Goal: Find specific page/section: Locate a particular part of the current website

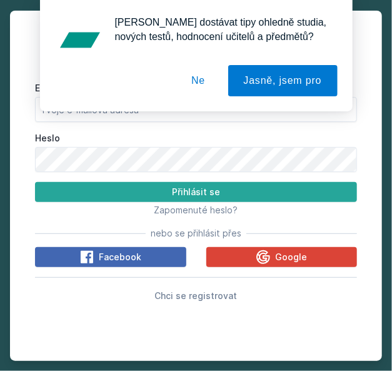
click at [204, 80] on button "Ne" at bounding box center [198, 80] width 45 height 31
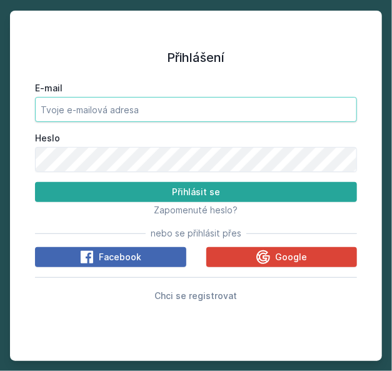
click at [184, 107] on input "E-mail" at bounding box center [196, 109] width 322 height 25
type input "[EMAIL_ADDRESS][DOMAIN_NAME]"
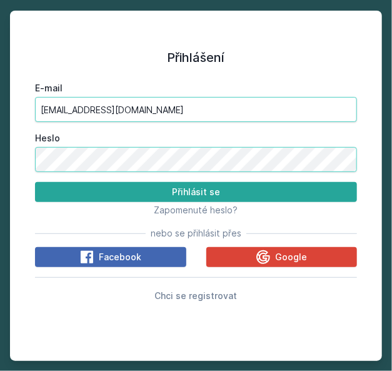
click at [35, 182] on button "Přihlásit se" at bounding box center [196, 192] width 322 height 20
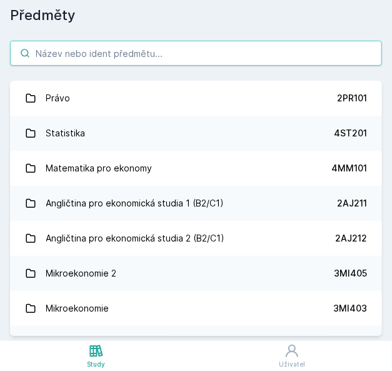
click at [144, 59] on input "search" at bounding box center [196, 53] width 372 height 25
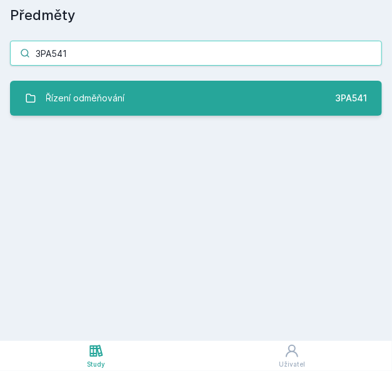
type input "3PA541"
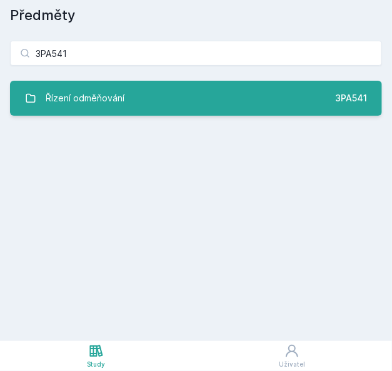
click at [135, 101] on link "Řízení odměňování 3PA541" at bounding box center [196, 98] width 372 height 35
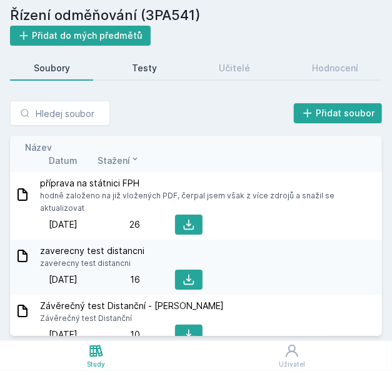
click at [155, 66] on div "Testy" at bounding box center [144, 68] width 25 height 13
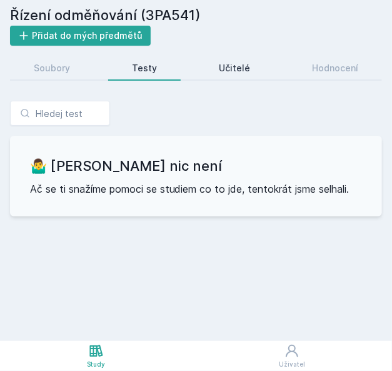
click at [236, 62] on div "Učitelé" at bounding box center [234, 68] width 31 height 13
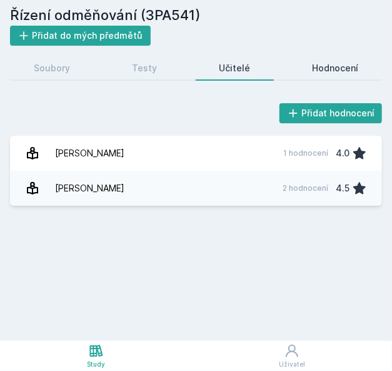
click at [343, 64] on div "Hodnocení" at bounding box center [335, 68] width 46 height 13
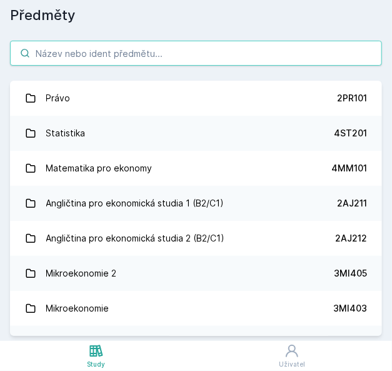
click at [95, 54] on input "search" at bounding box center [196, 53] width 372 height 25
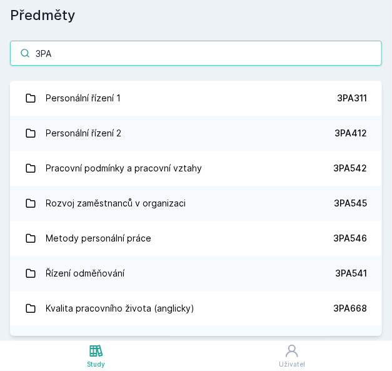
type input "3PA"
click at [214, 56] on input "3PA" at bounding box center [196, 53] width 372 height 25
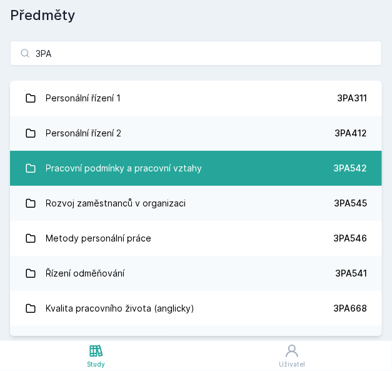
click at [191, 161] on div "Pracovní podmínky a pracovní vztahy" at bounding box center [124, 168] width 156 height 25
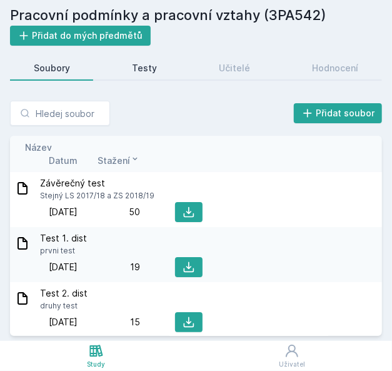
click at [159, 72] on link "Testy" at bounding box center [144, 68] width 72 height 25
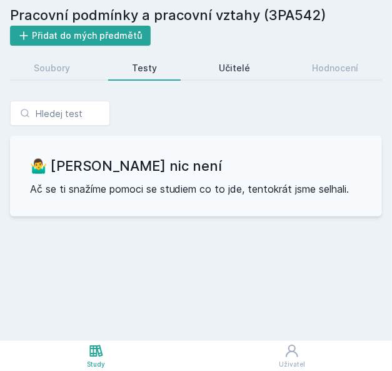
click at [227, 70] on div "Učitelé" at bounding box center [234, 68] width 31 height 13
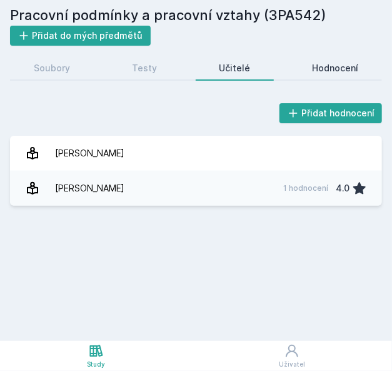
click at [333, 69] on div "Hodnocení" at bounding box center [335, 68] width 46 height 13
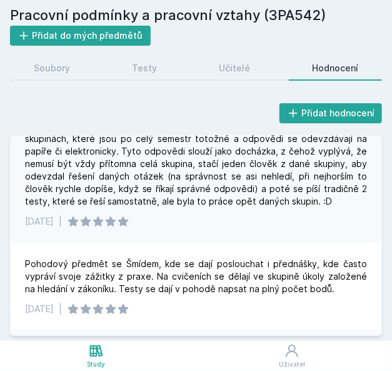
scroll to position [218, 0]
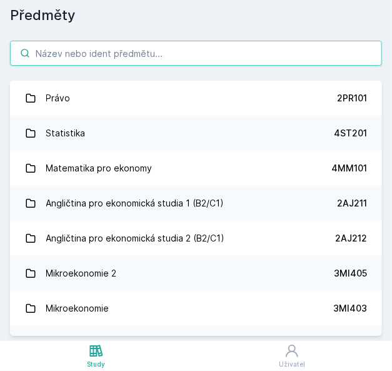
click at [100, 53] on input "search" at bounding box center [196, 53] width 372 height 25
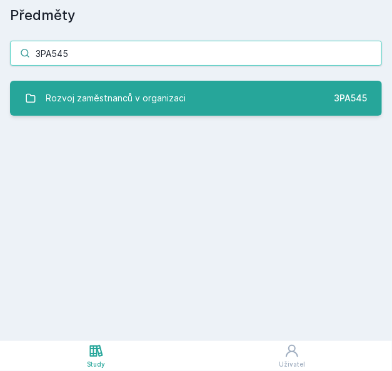
type input "3PA545"
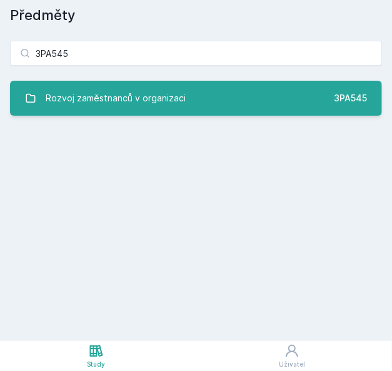
click at [95, 101] on div "Rozvoj zaměstnanců v organizaci" at bounding box center [116, 98] width 140 height 25
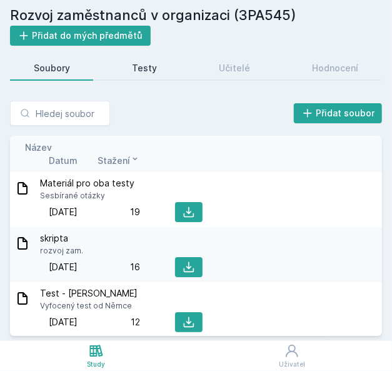
click at [140, 62] on div "Testy" at bounding box center [144, 68] width 25 height 13
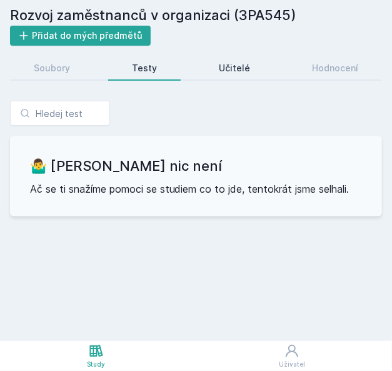
click at [239, 61] on link "Učitelé" at bounding box center [235, 68] width 78 height 25
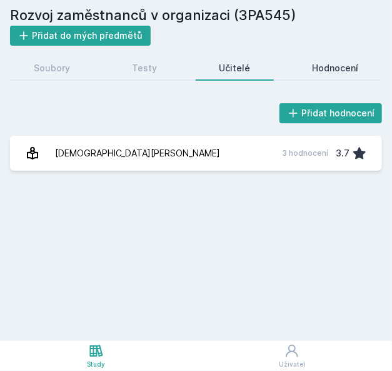
click at [334, 73] on div "Hodnocení" at bounding box center [335, 68] width 46 height 13
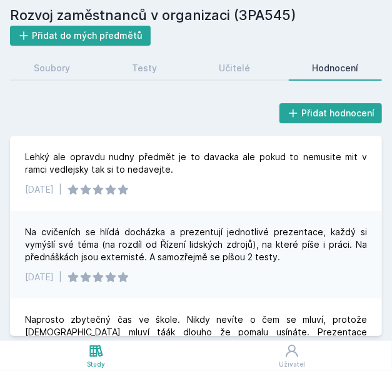
click at [18, 2] on div "Rozvoj zaměstnanců v organizaci (3PA545) Přidat do mých předmětů [GEOGRAPHIC_DA…" at bounding box center [196, 170] width 392 height 341
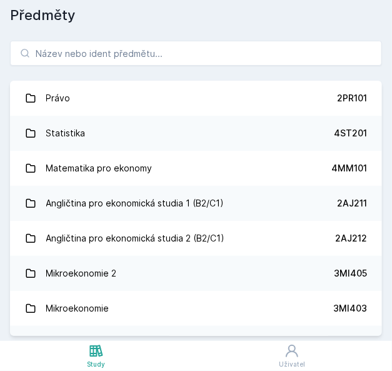
click at [102, 66] on div "Právo 2PR101 Statistika 4ST201 Matematika pro ekonomy 4MM101 Angličtina pro eko…" at bounding box center [196, 188] width 392 height 305
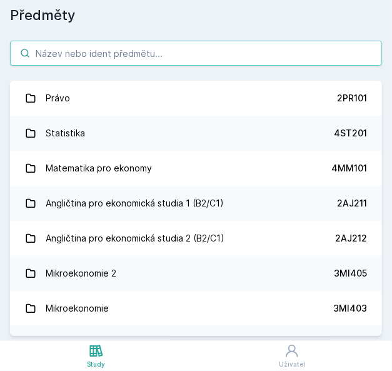
click at [99, 57] on input "search" at bounding box center [196, 53] width 372 height 25
paste input "3PA545"
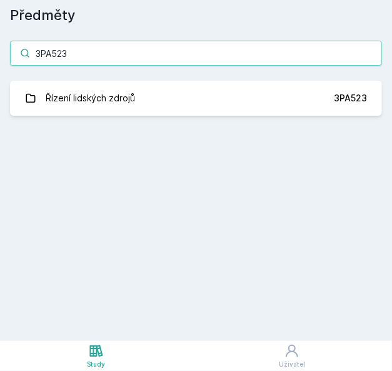
type input "3PA523"
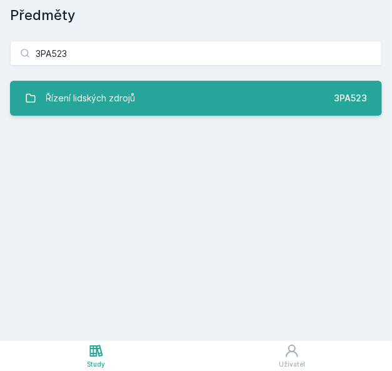
click at [106, 94] on div "Řízení lidských zdrojů" at bounding box center [90, 98] width 89 height 25
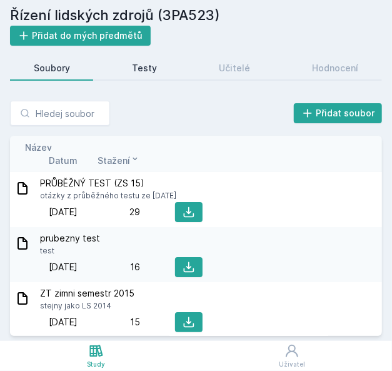
click at [145, 76] on link "Testy" at bounding box center [144, 68] width 72 height 25
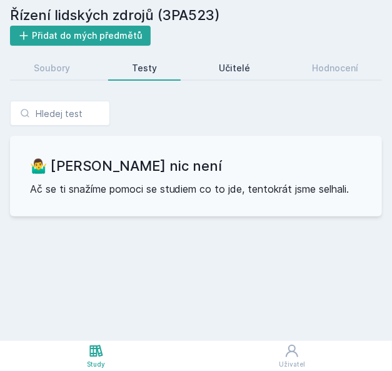
click at [233, 73] on div "Učitelé" at bounding box center [234, 68] width 31 height 13
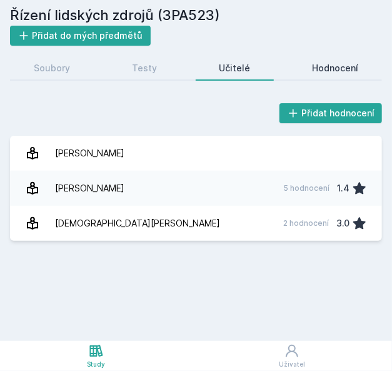
click at [336, 66] on div "Hodnocení" at bounding box center [335, 68] width 46 height 13
